Goal: Contribute content: Add original content to the website for others to see

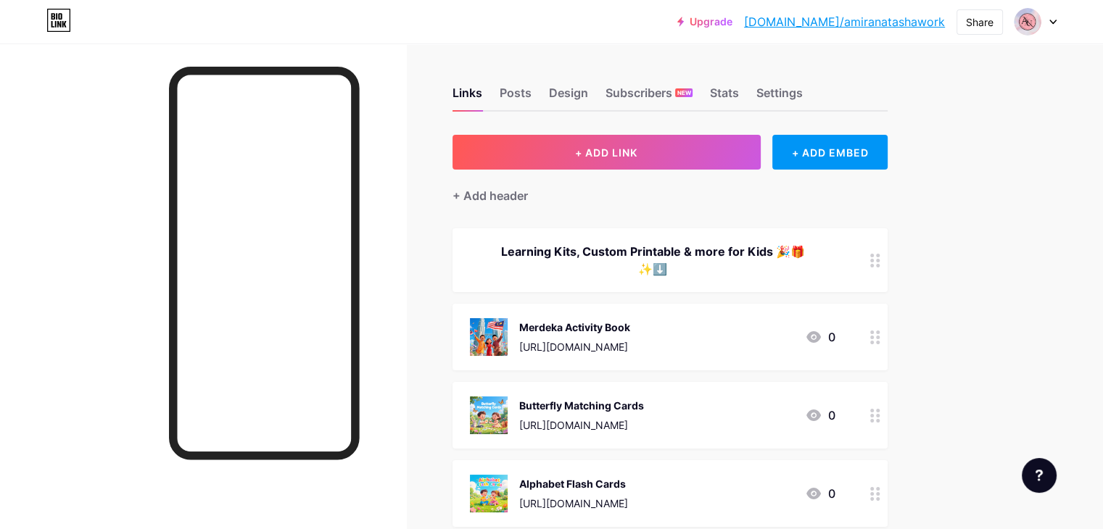
click at [613, 323] on div "Merdeka Activity Book" at bounding box center [574, 327] width 111 height 15
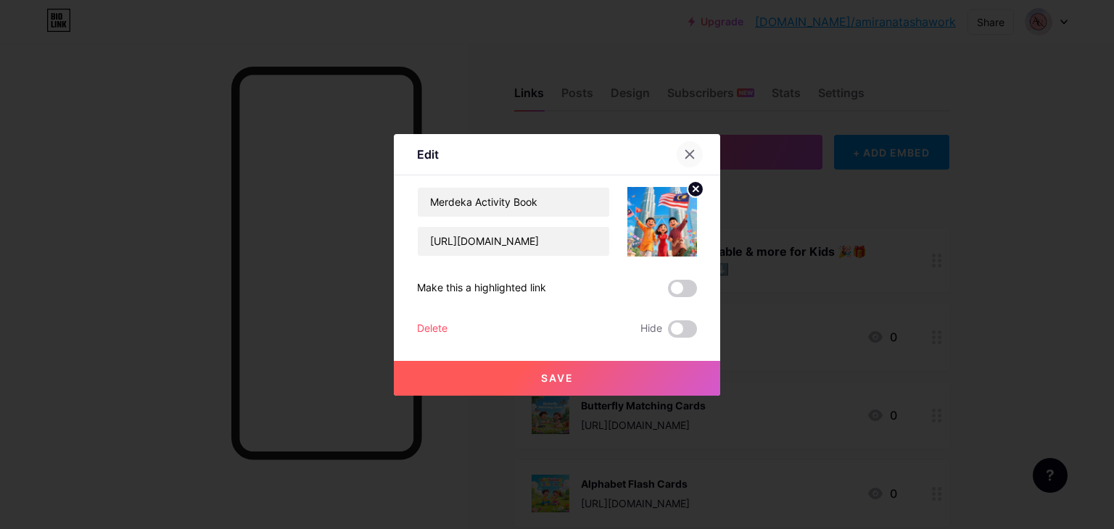
click at [684, 154] on icon at bounding box center [690, 155] width 12 height 12
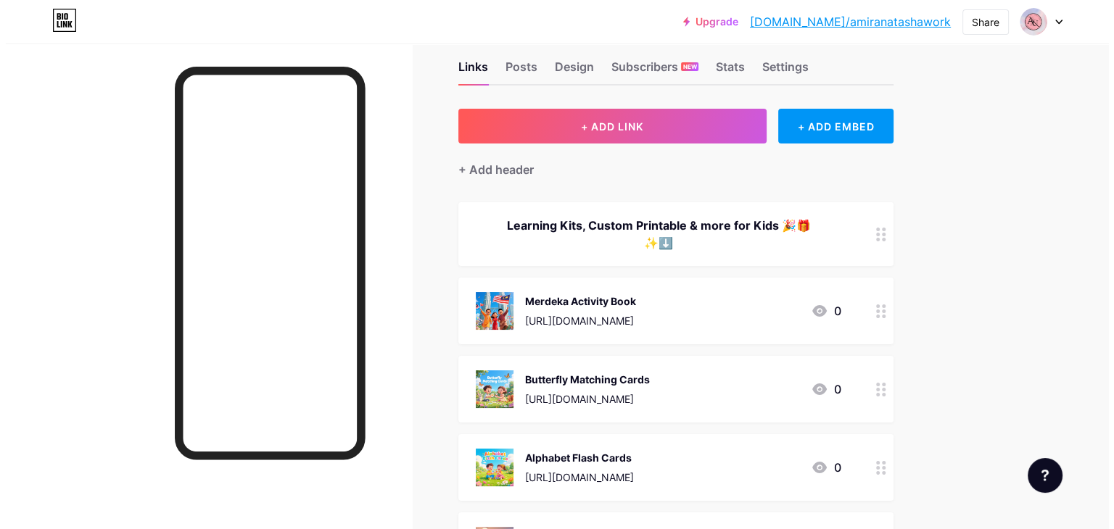
scroll to position [23, 0]
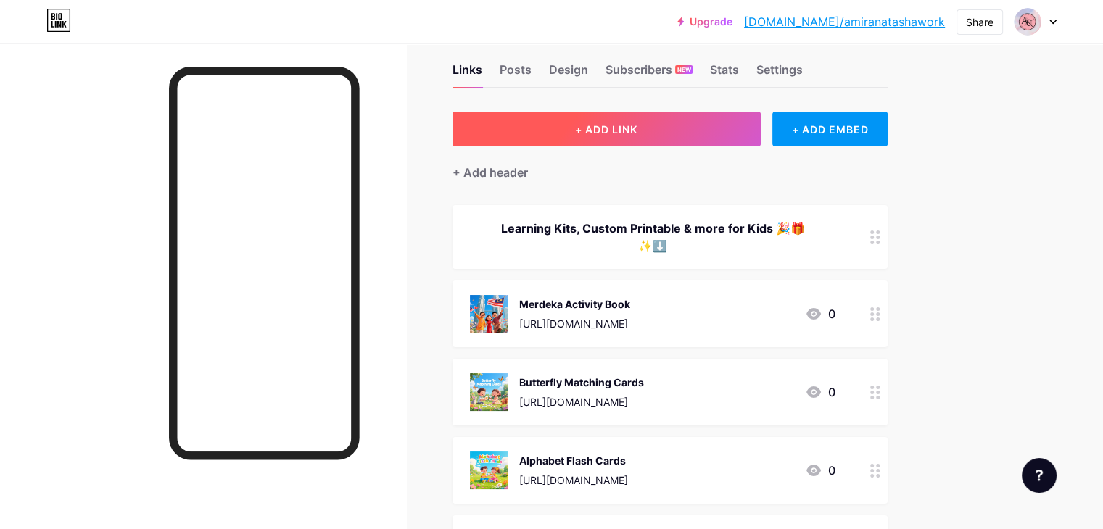
click at [637, 127] on span "+ ADD LINK" at bounding box center [606, 129] width 62 height 12
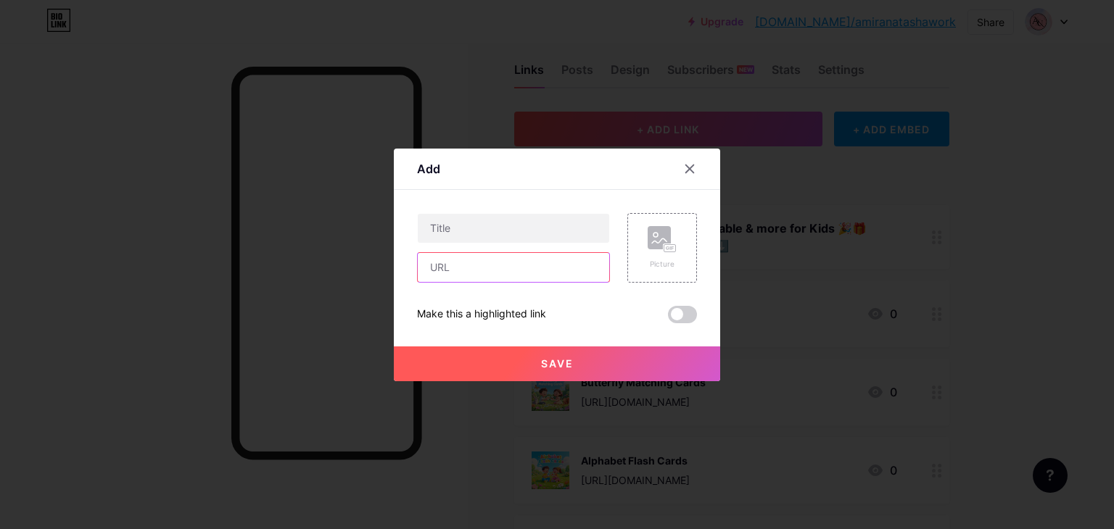
click at [480, 265] on input "text" at bounding box center [513, 267] width 191 height 29
paste input "[URL][DOMAIN_NAME]"
type input "[URL][DOMAIN_NAME]"
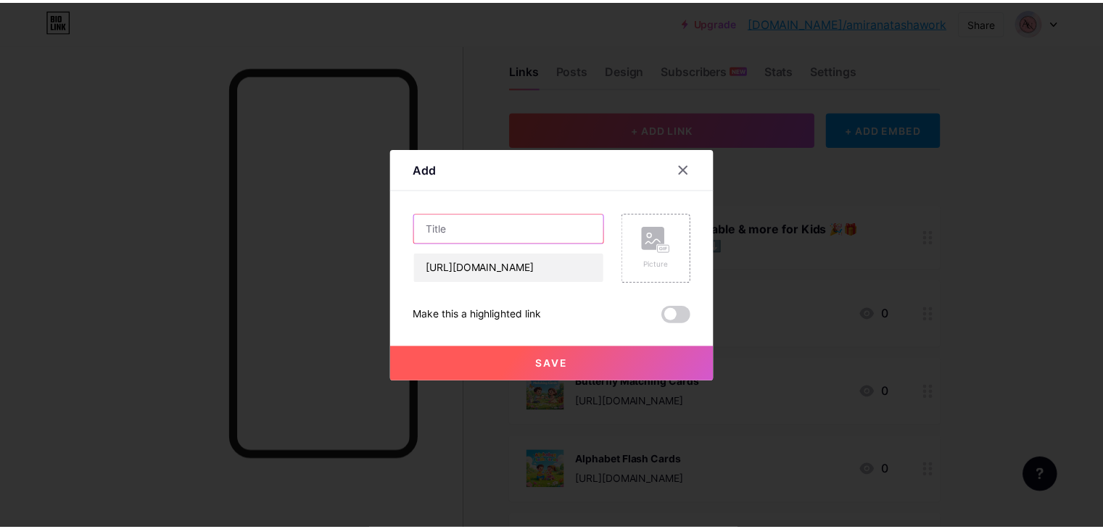
scroll to position [0, 0]
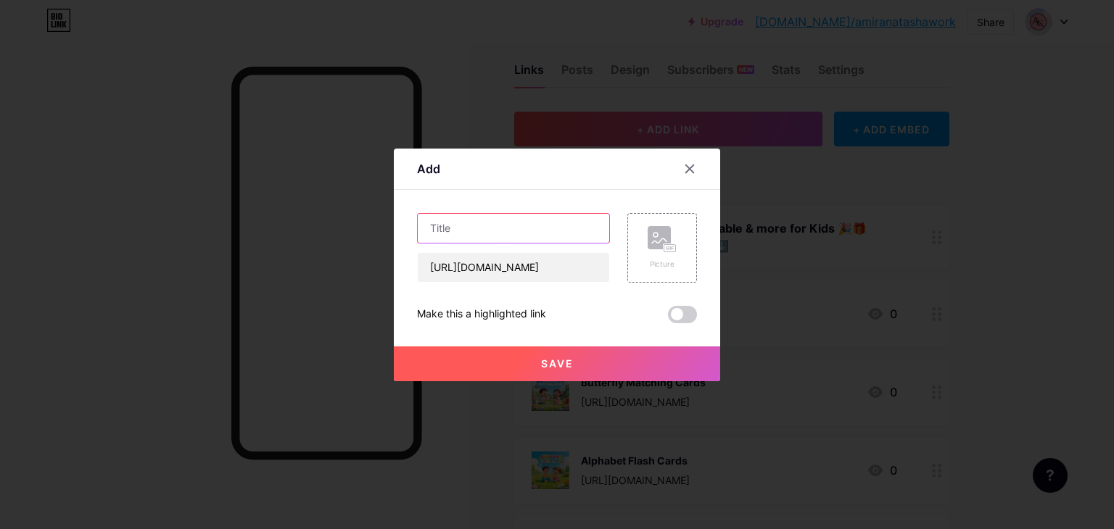
click at [516, 232] on input "text" at bounding box center [513, 228] width 191 height 29
type input "Little [DEMOGRAPHIC_DATA] Surah Book"
click at [664, 251] on rect at bounding box center [670, 247] width 12 height 7
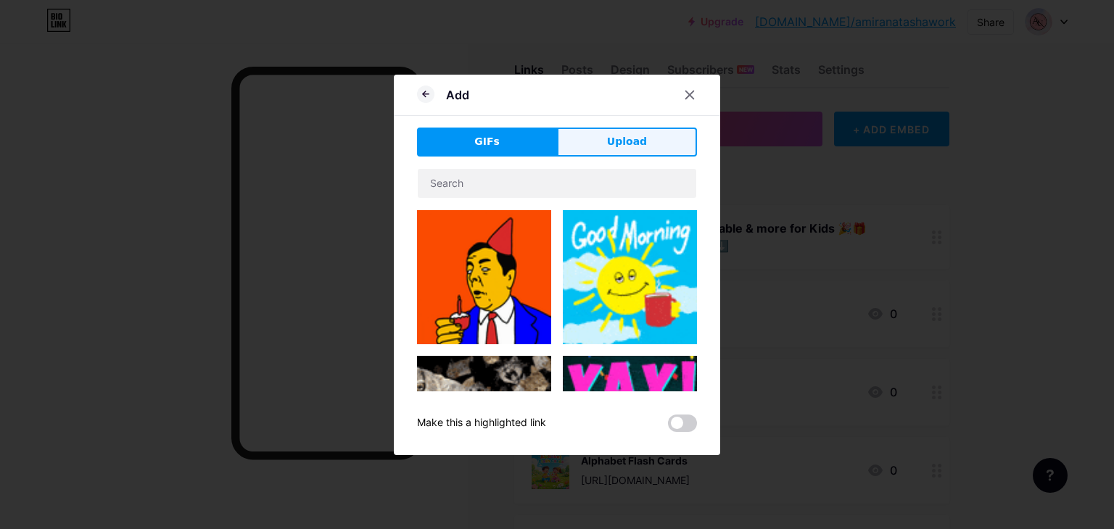
click at [600, 148] on button "Upload" at bounding box center [627, 142] width 140 height 29
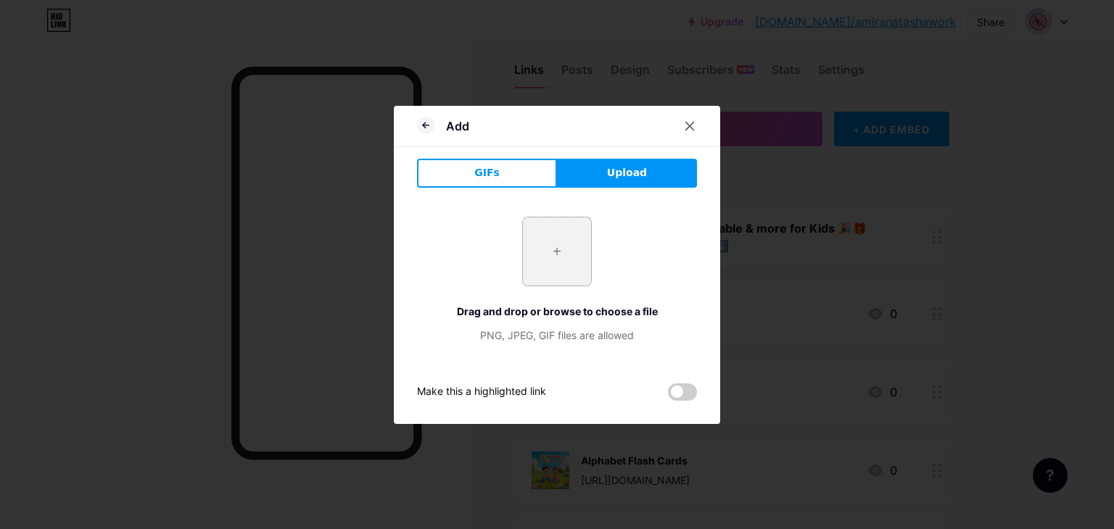
click at [546, 249] on input "file" at bounding box center [557, 251] width 68 height 68
type input "C:\fakepath\dreamina-2025-08-05-1692-A beautiful half-realistic, kid-friendly..…"
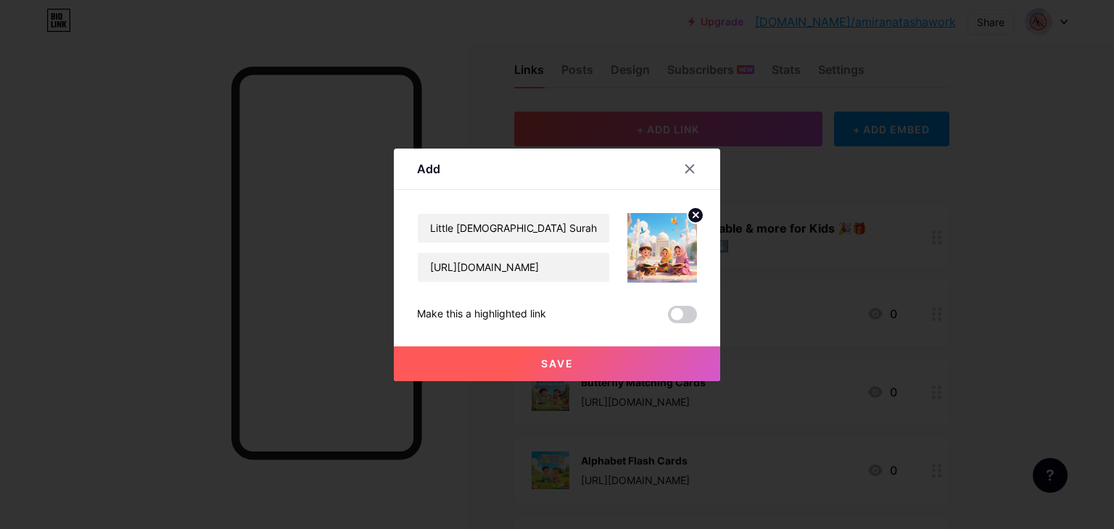
click at [602, 364] on button "Save" at bounding box center [557, 364] width 326 height 35
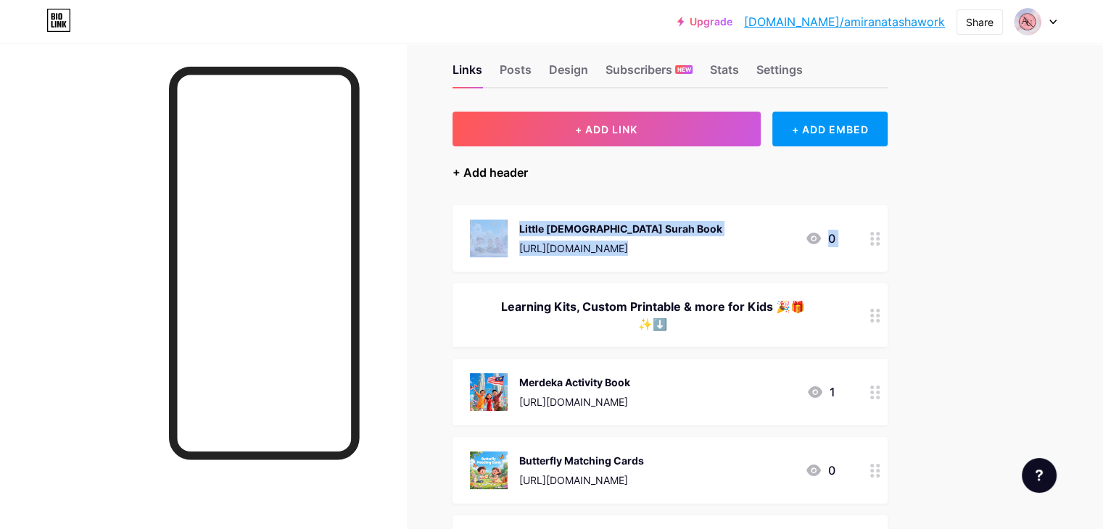
drag, startPoint x: 551, startPoint y: 307, endPoint x: 561, endPoint y: 179, distance: 128.7
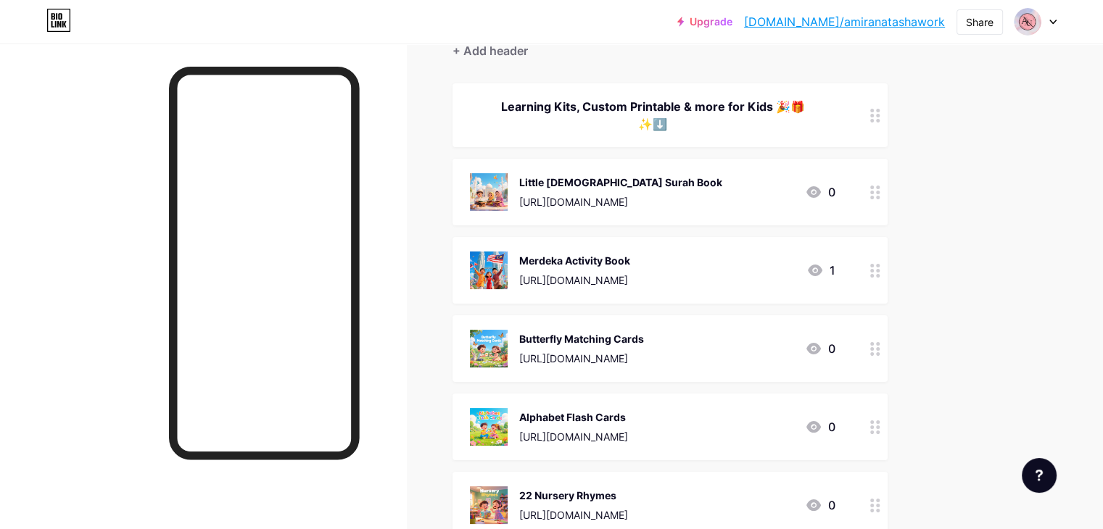
scroll to position [139, 0]
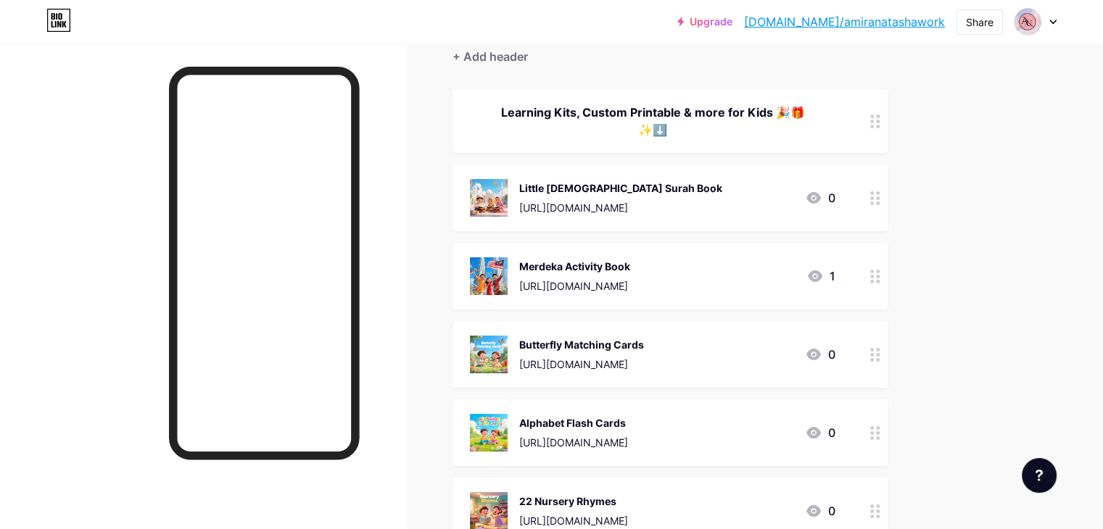
click at [492, 96] on div "Links Posts Design Subscribers NEW Stats Settings + ADD LINK + ADD EMBED + Add …" at bounding box center [474, 430] width 948 height 1053
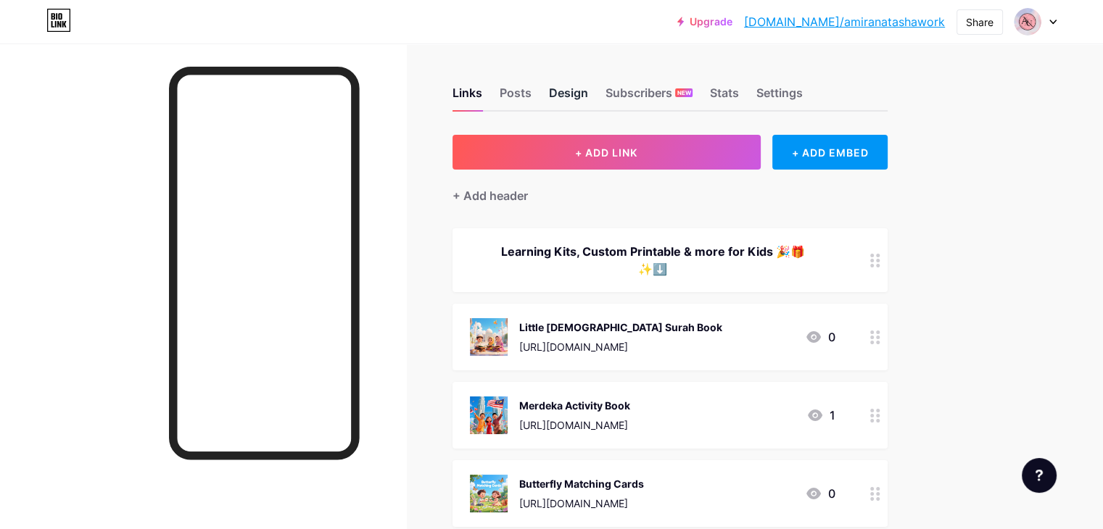
click at [588, 91] on div "Design" at bounding box center [568, 97] width 39 height 26
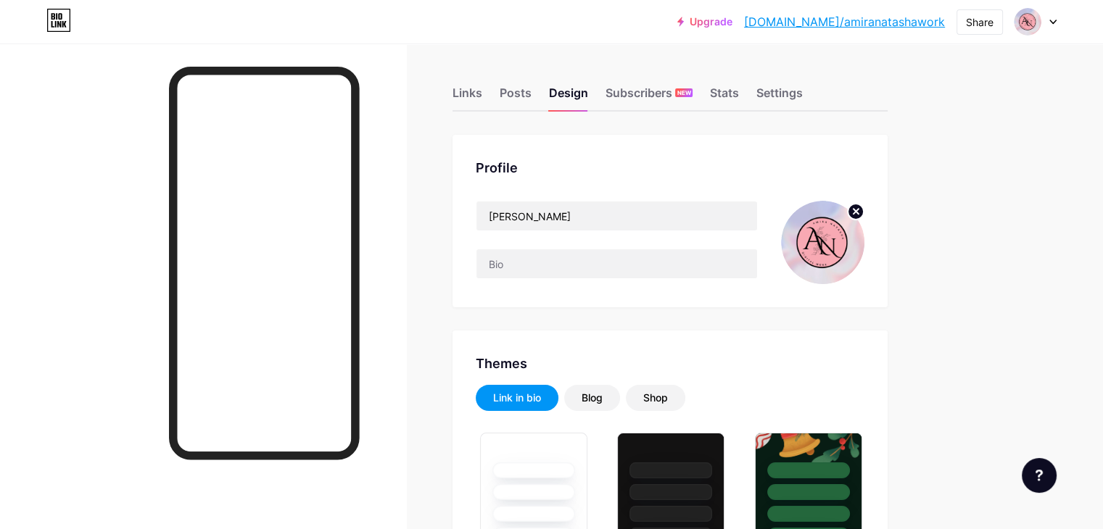
type input "#050505"
type input "#000000"
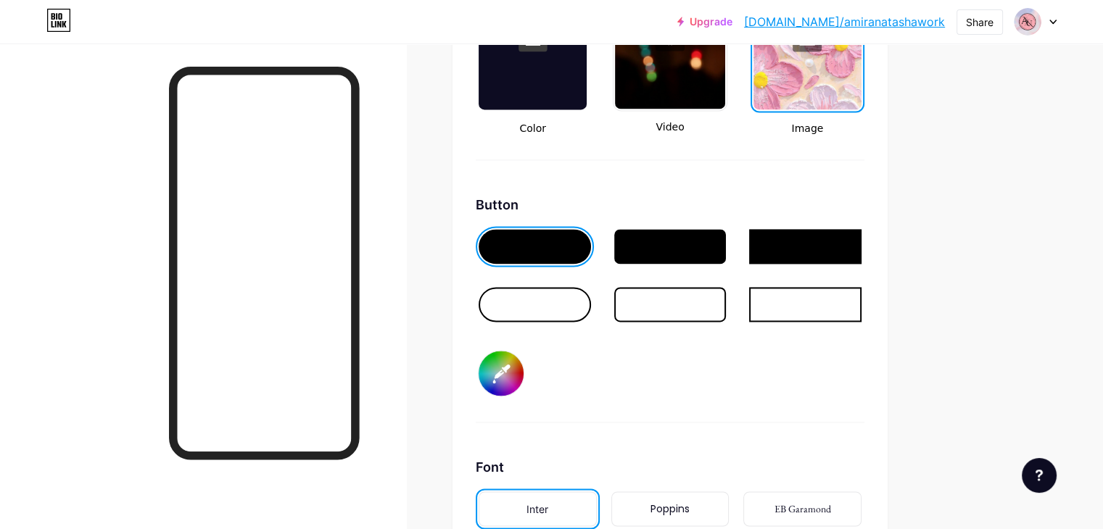
scroll to position [2082, 0]
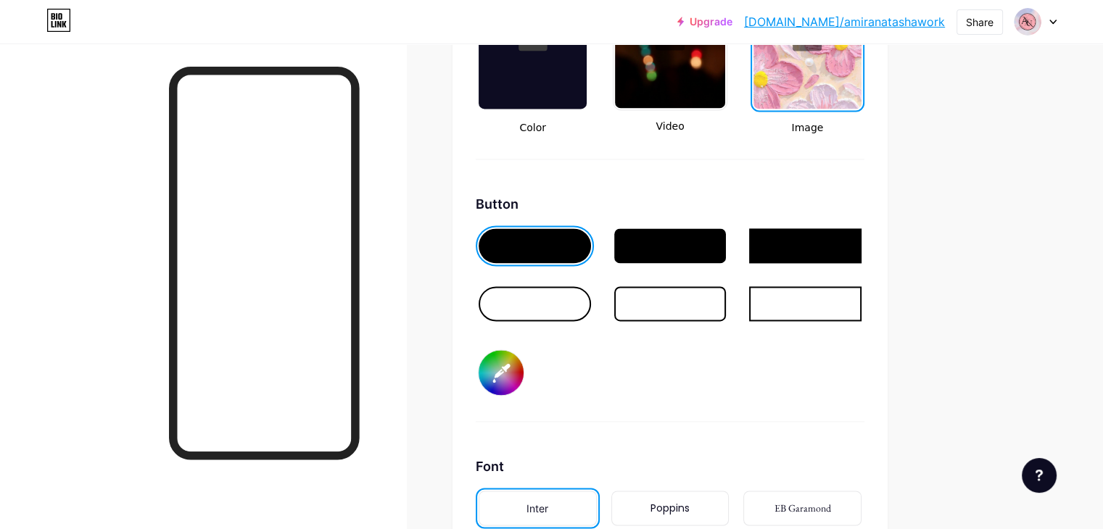
click at [523, 357] on input "#050505" at bounding box center [500, 372] width 45 height 45
type input "#eff3af"
click at [638, 376] on div "Button #eff3af" at bounding box center [670, 308] width 389 height 228
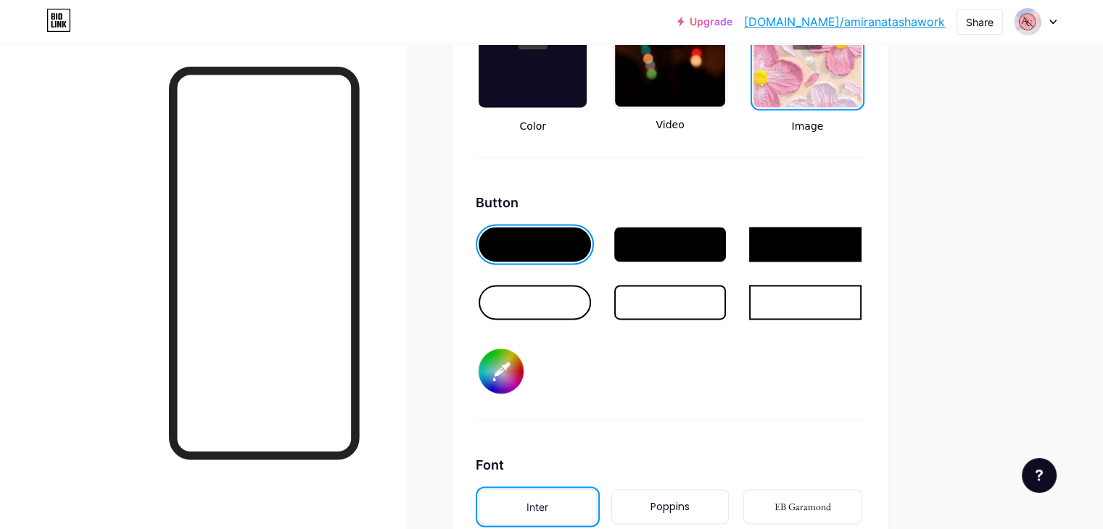
scroll to position [2081, 0]
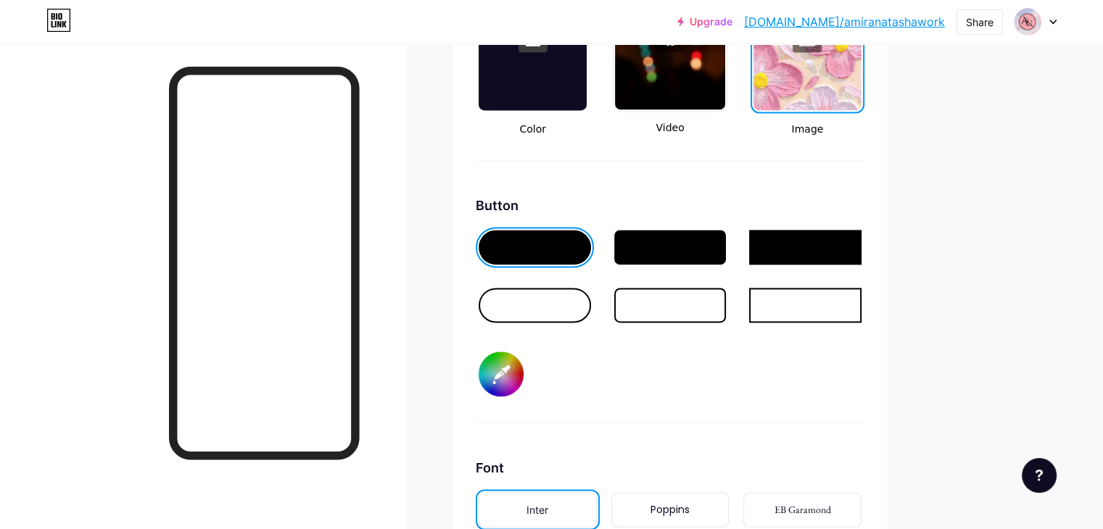
click at [726, 294] on div at bounding box center [670, 305] width 112 height 35
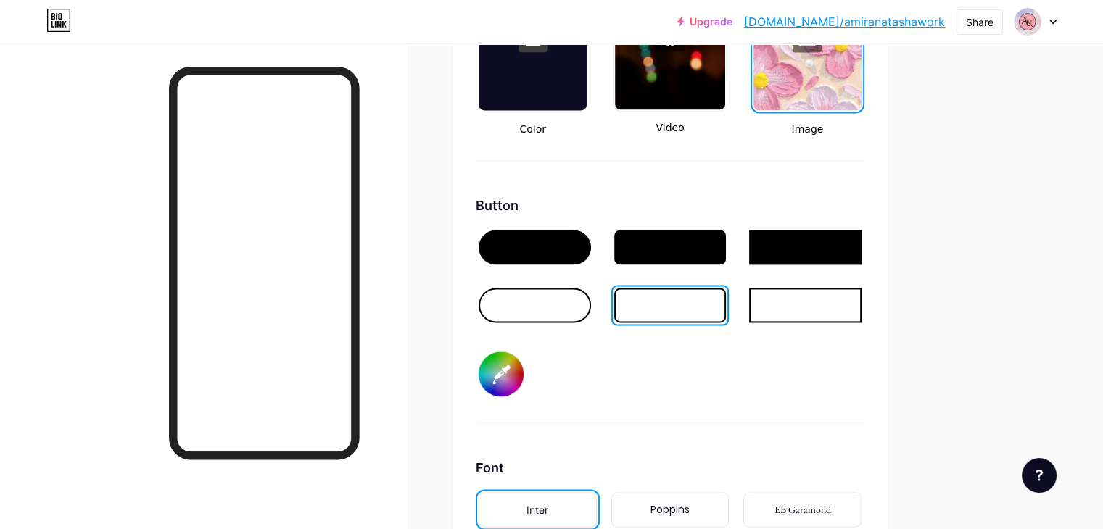
click at [726, 246] on div at bounding box center [670, 247] width 112 height 35
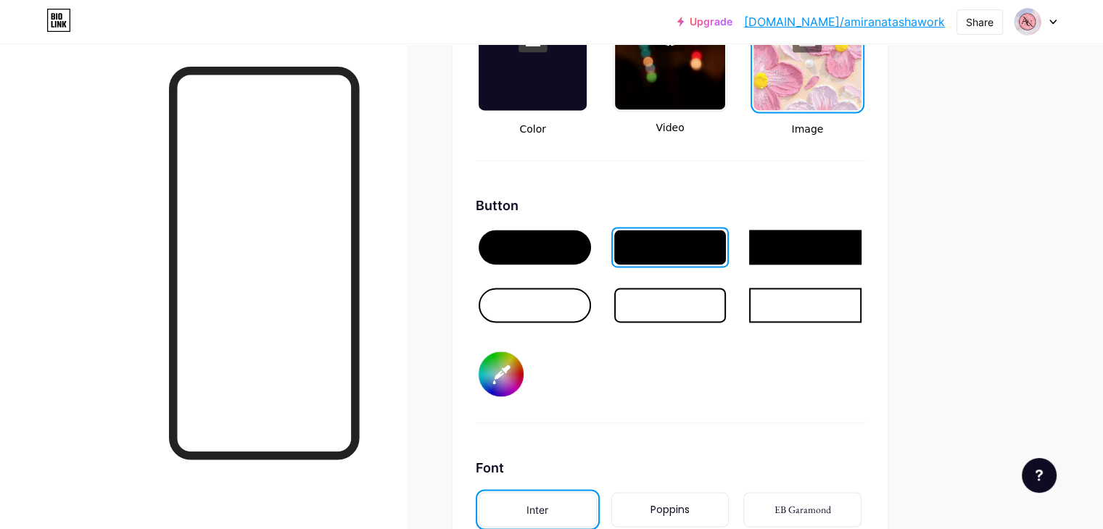
click at [568, 246] on div at bounding box center [534, 247] width 112 height 35
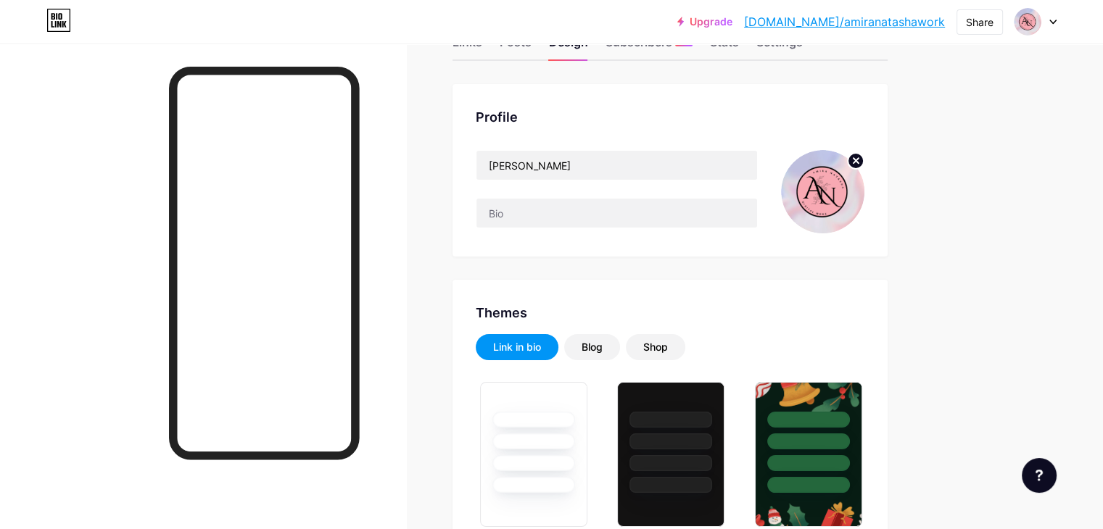
scroll to position [0, 0]
